Goal: Task Accomplishment & Management: Manage account settings

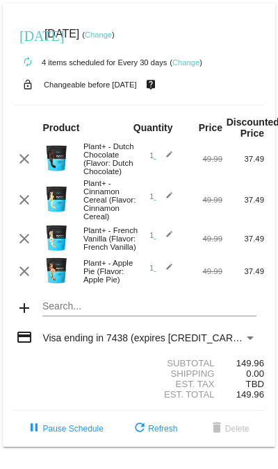
scroll to position [13, 0]
drag, startPoint x: 74, startPoint y: 71, endPoint x: 128, endPoint y: 70, distance: 53.5
click at [128, 81] on small "Changeable before [DATE]" at bounding box center [90, 85] width 93 height 8
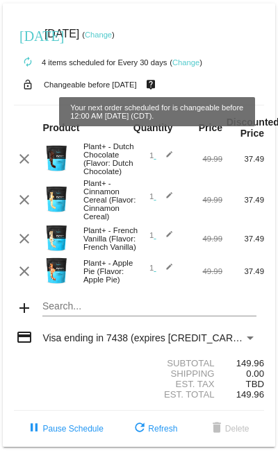
click at [203, 76] on div "lock_open Changeable before [DATE] live_help" at bounding box center [139, 85] width 250 height 18
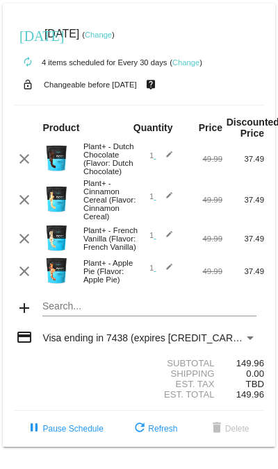
drag, startPoint x: 144, startPoint y: 69, endPoint x: 65, endPoint y: 67, distance: 79.2
click at [65, 76] on div "lock_open Changeable before [DATE] live_help" at bounding box center [139, 85] width 250 height 18
click at [65, 81] on small "Changeable before [DATE]" at bounding box center [90, 85] width 93 height 8
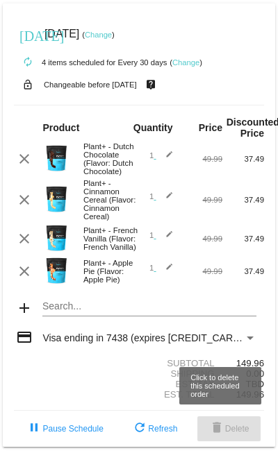
click at [240, 434] on span "delete Delete" at bounding box center [228, 429] width 41 height 10
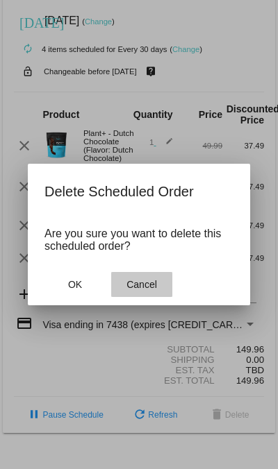
click at [141, 288] on span "Cancel" at bounding box center [141, 284] width 31 height 11
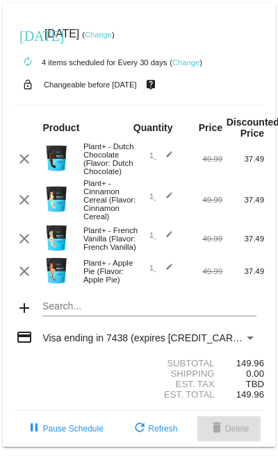
scroll to position [0, 0]
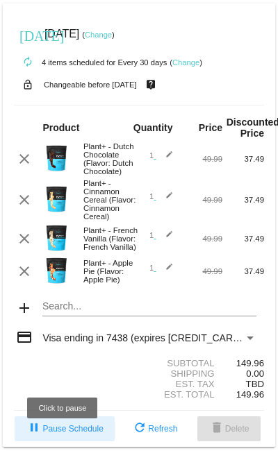
click at [71, 434] on span "pause Pause Schedule" at bounding box center [64, 429] width 77 height 10
